Goal: Transaction & Acquisition: Purchase product/service

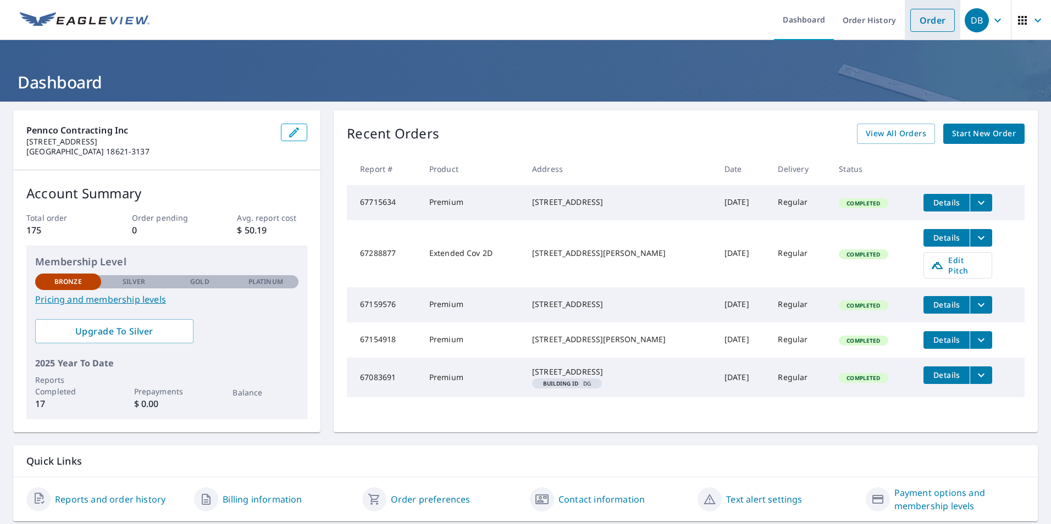
click at [924, 20] on link "Order" at bounding box center [932, 20] width 45 height 23
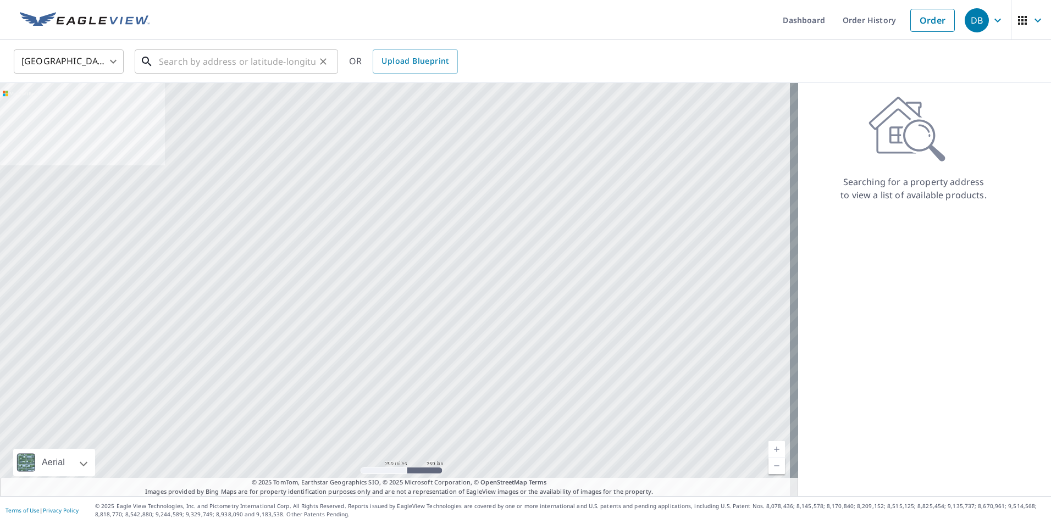
click at [190, 57] on input "text" at bounding box center [237, 61] width 157 height 31
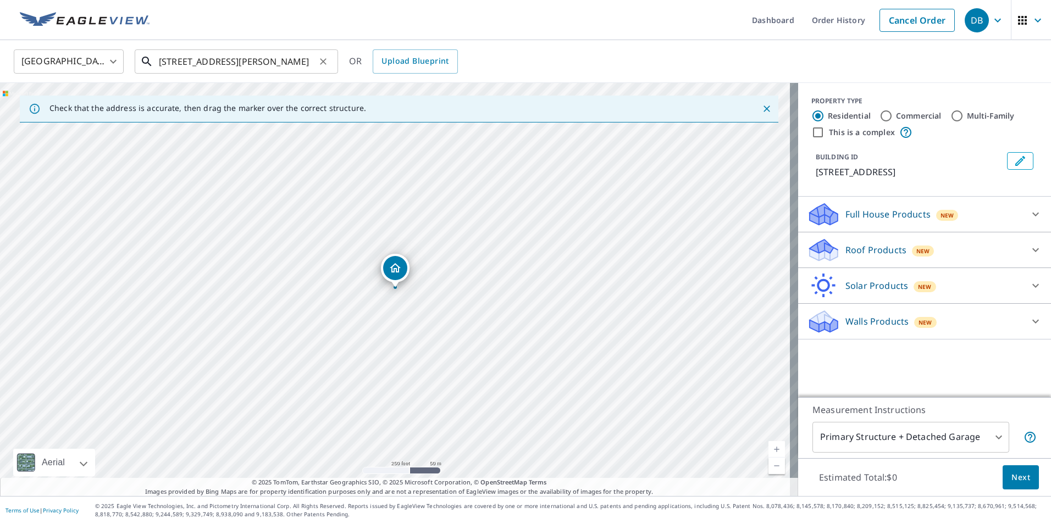
click at [163, 64] on input "[STREET_ADDRESS][PERSON_NAME]" at bounding box center [237, 61] width 157 height 31
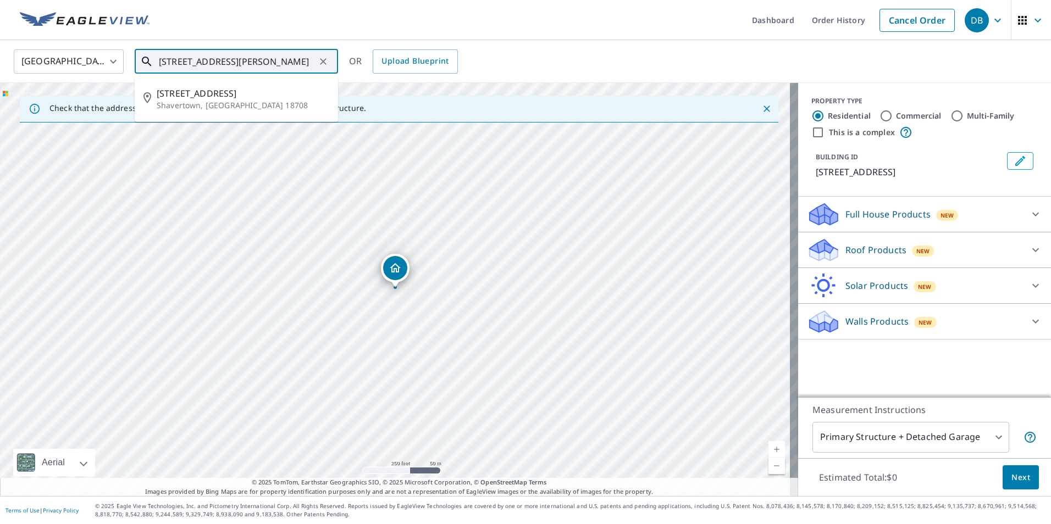
type input "[STREET_ADDRESS][PERSON_NAME]"
click at [517, 59] on div "United States [GEOGRAPHIC_DATA] ​ [STREET_ADDRESS][PERSON_NAME] ​ [STREET_ADDRE…" at bounding box center [521, 61] width 1032 height 26
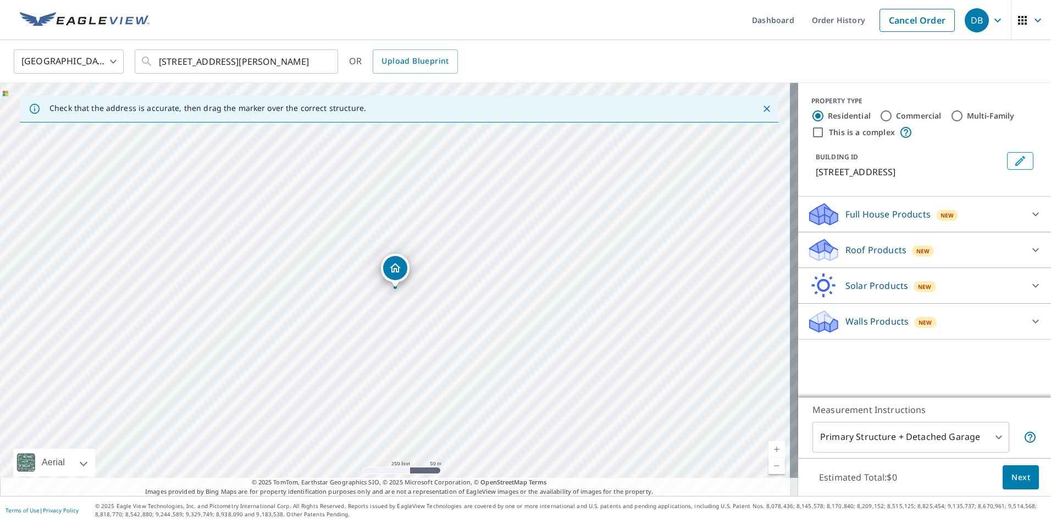
click at [660, 54] on div "United States [GEOGRAPHIC_DATA] ​ [STREET_ADDRESS][PERSON_NAME] ​ OR Upload Blu…" at bounding box center [521, 61] width 1032 height 26
drag, startPoint x: 396, startPoint y: 323, endPoint x: 346, endPoint y: 257, distance: 82.5
click at [991, 17] on icon "button" at bounding box center [997, 20] width 13 height 13
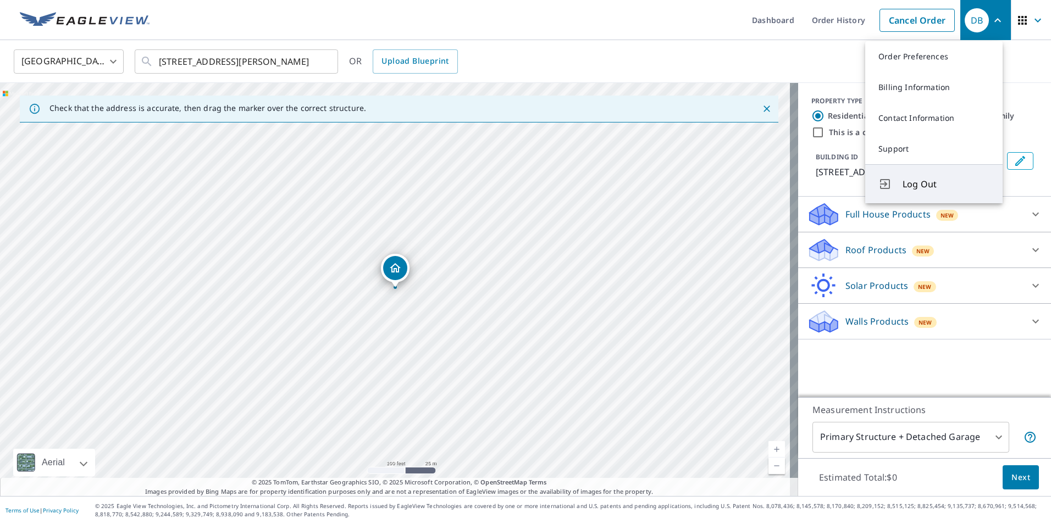
click at [914, 178] on span "Log Out" at bounding box center [946, 184] width 87 height 13
